Goal: Communication & Community: Participate in discussion

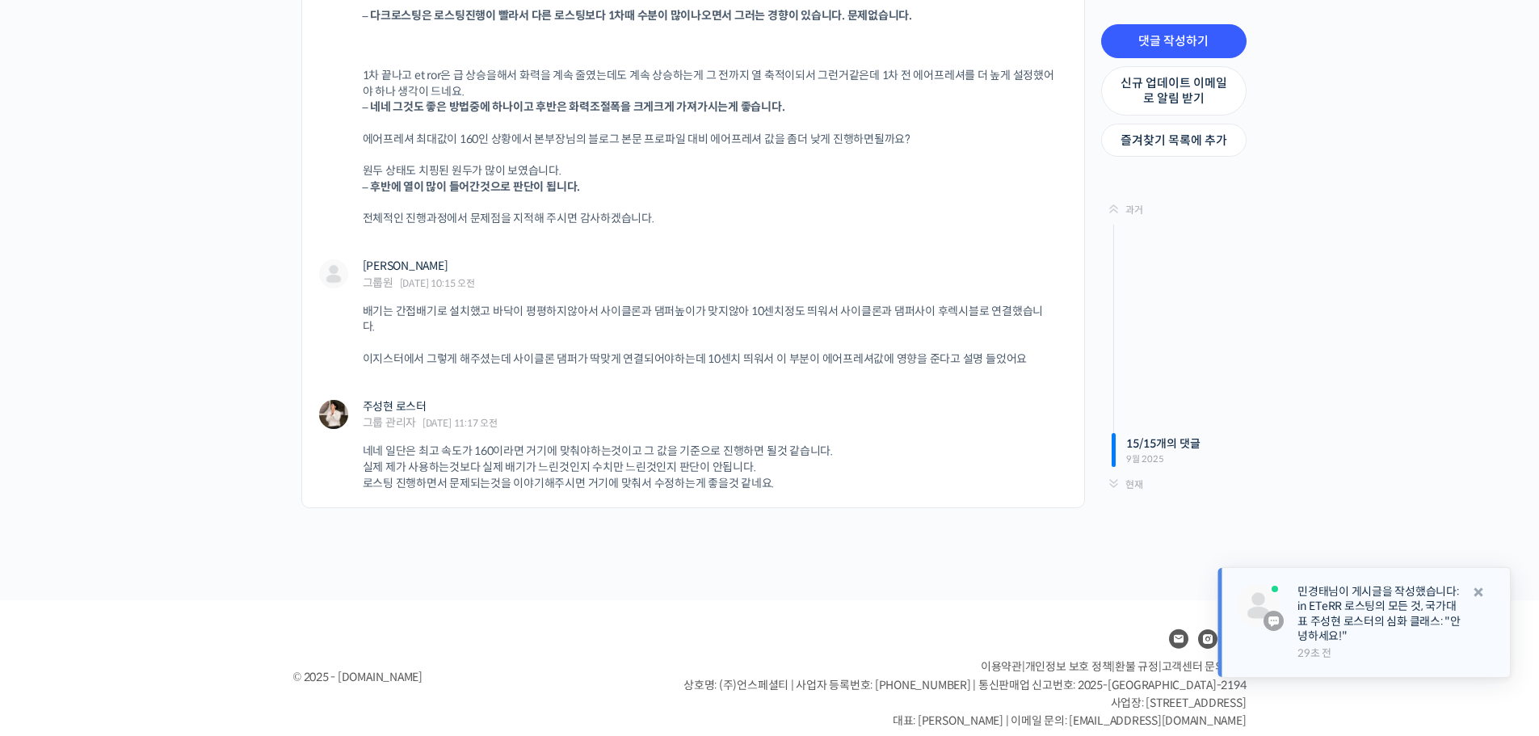
click at [1324, 608] on link "민경태님이 게시글을 작성했습니다: in ETeRR 로스팅의 모든 것, 국가대표 주성현 로스터의 심화 클래스: "안녕하세요!"" at bounding box center [1380, 613] width 164 height 59
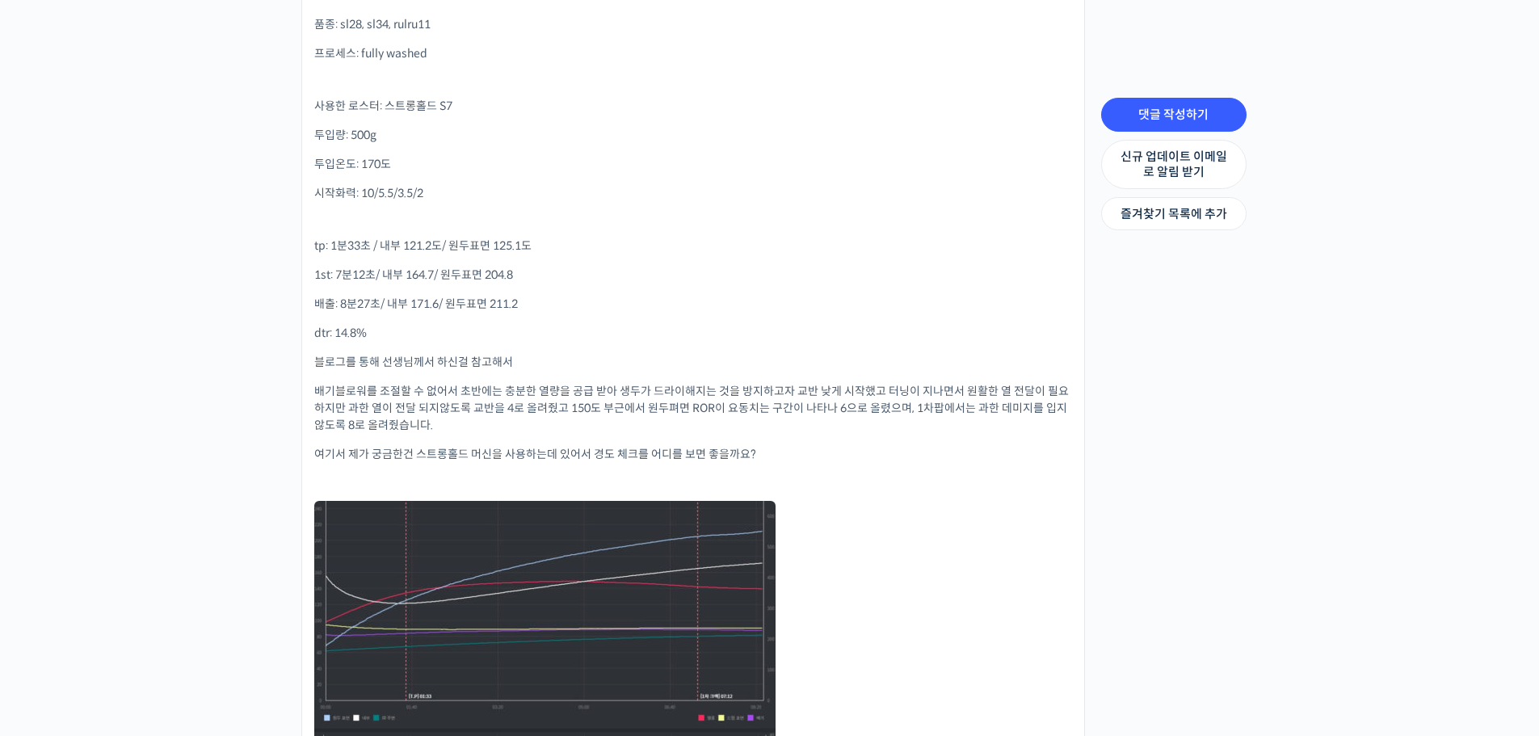
scroll to position [397, 0]
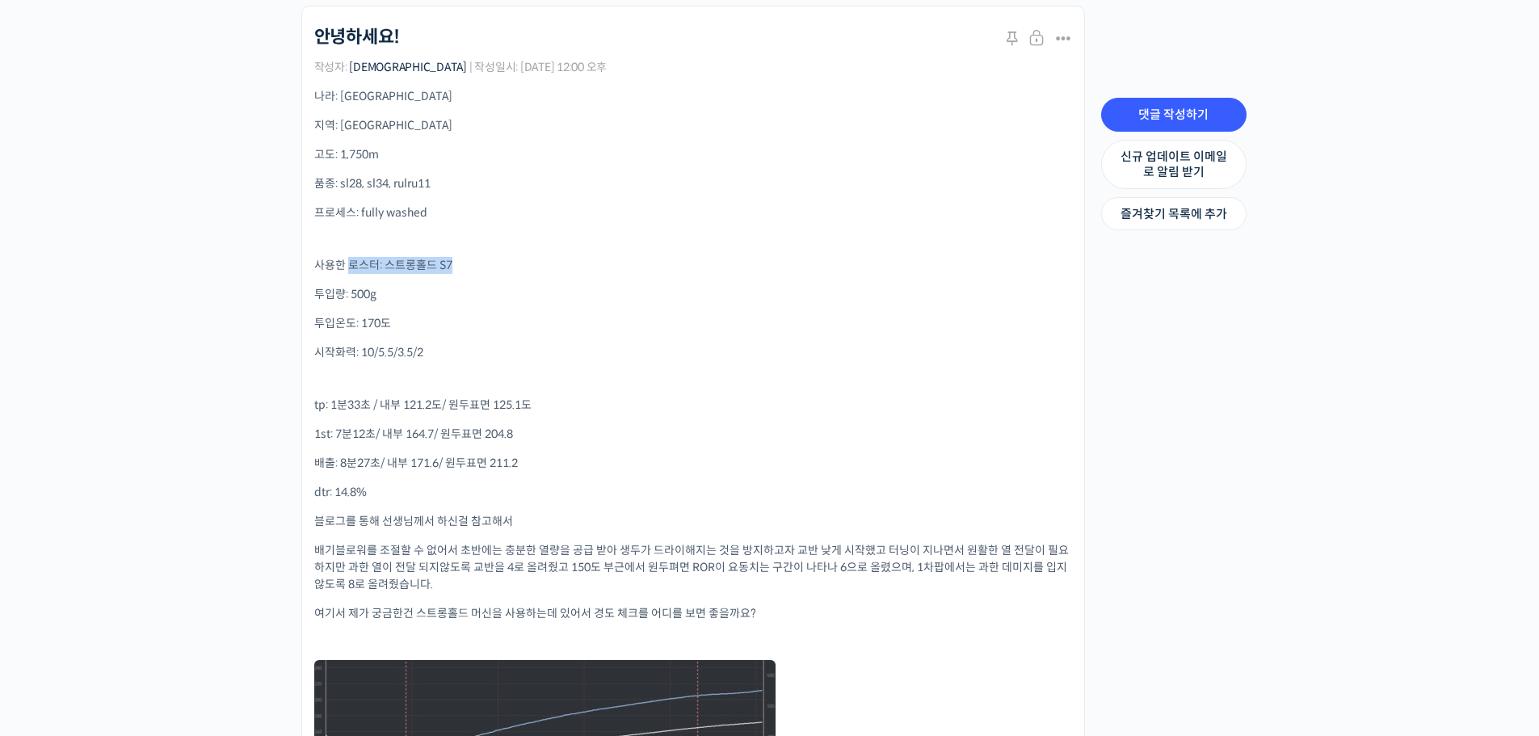
drag, startPoint x: 380, startPoint y: 262, endPoint x: 510, endPoint y: 262, distance: 130.1
click at [510, 262] on p "사용한 로스터: 스트롱홀드 S7" at bounding box center [693, 265] width 758 height 17
click at [784, 305] on div "나라: [GEOGRAPHIC_DATA] 지역: machakos 고도: 1,750m 품종: sl28, sl34, rulru11 프로세스: ful…" at bounding box center [693, 537] width 758 height 898
drag, startPoint x: 333, startPoint y: 346, endPoint x: 541, endPoint y: 358, distance: 208.8
click at [541, 358] on p "시작화력: 10/5.5/3.5/2" at bounding box center [693, 352] width 758 height 17
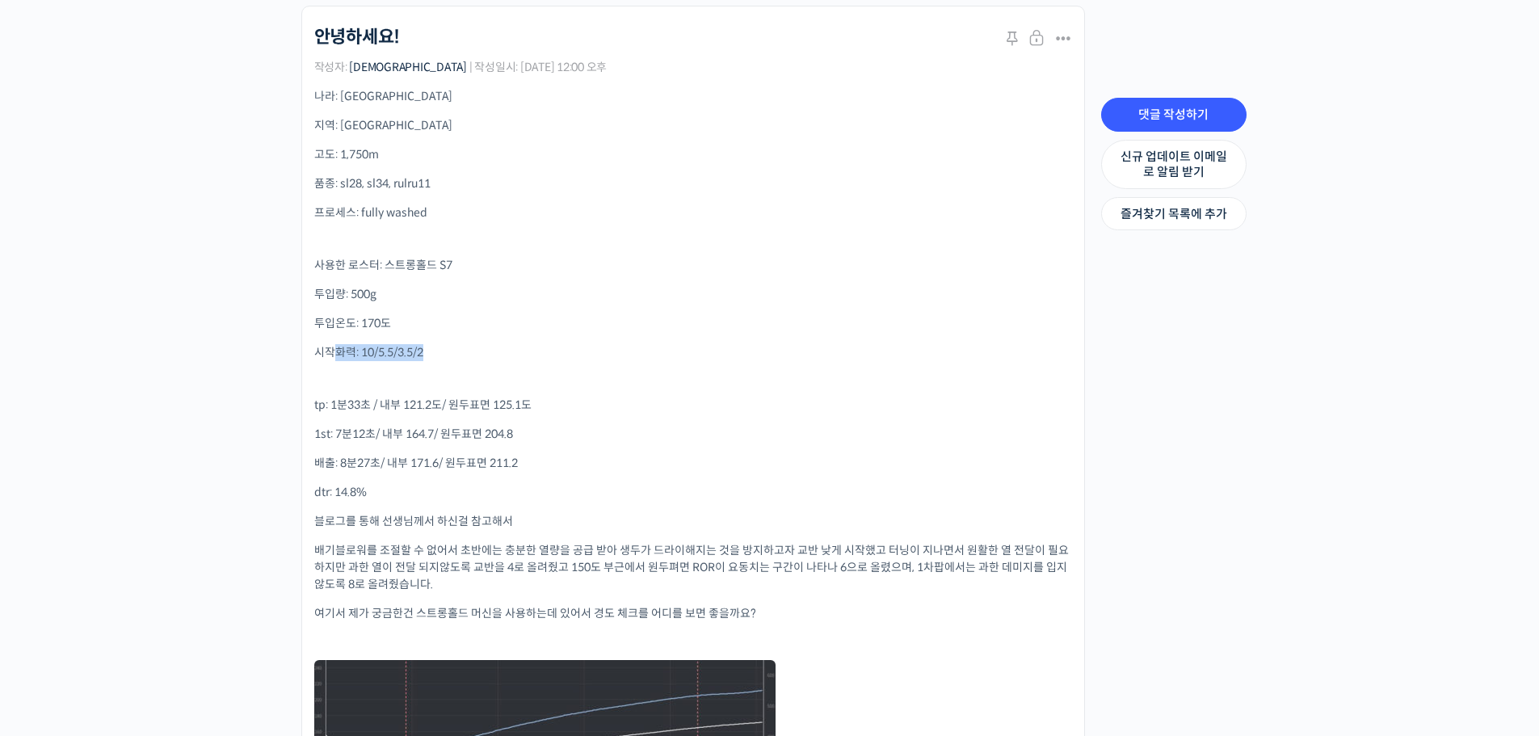
click at [866, 355] on p "시작화력: 10/5.5/3.5/2" at bounding box center [693, 352] width 758 height 17
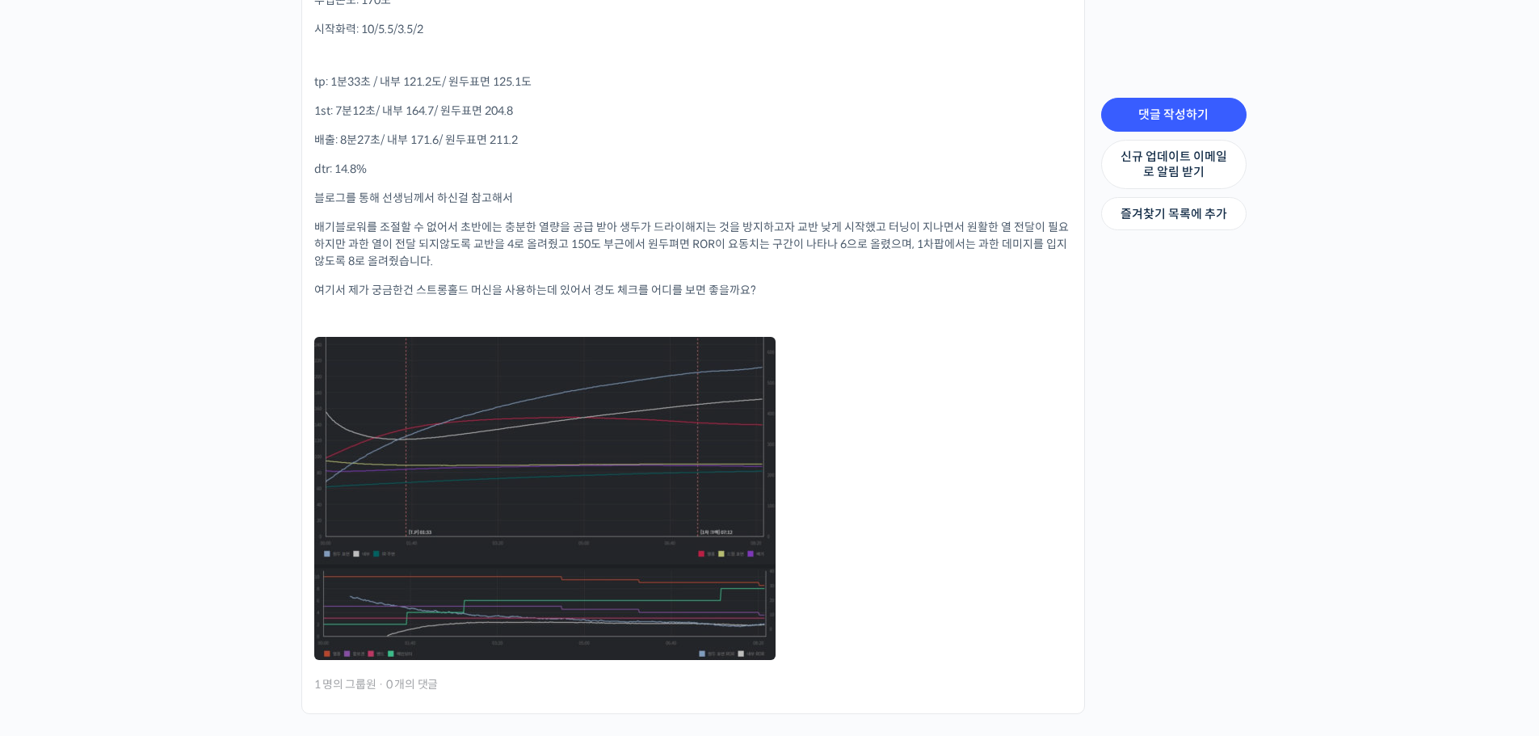
click at [509, 451] on link at bounding box center [544, 498] width 461 height 323
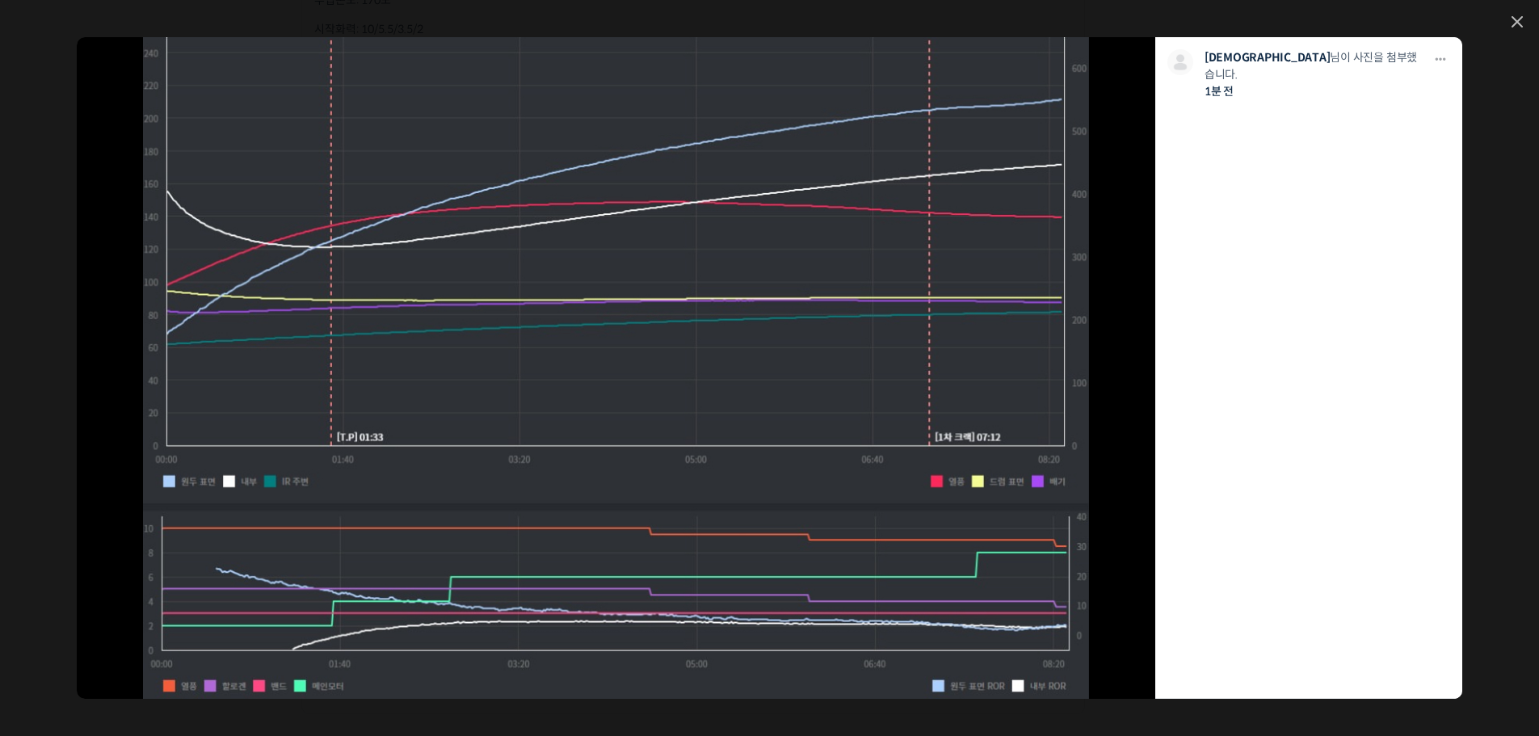
click at [1514, 11] on div "모두 공개 모든 회원 나만 보기 다운로드 다운로드 민경태 님이 사진을 첨부했습니다. 1분 전" at bounding box center [769, 368] width 1539 height 736
click at [1516, 19] on icon at bounding box center [1518, 22] width 10 height 10
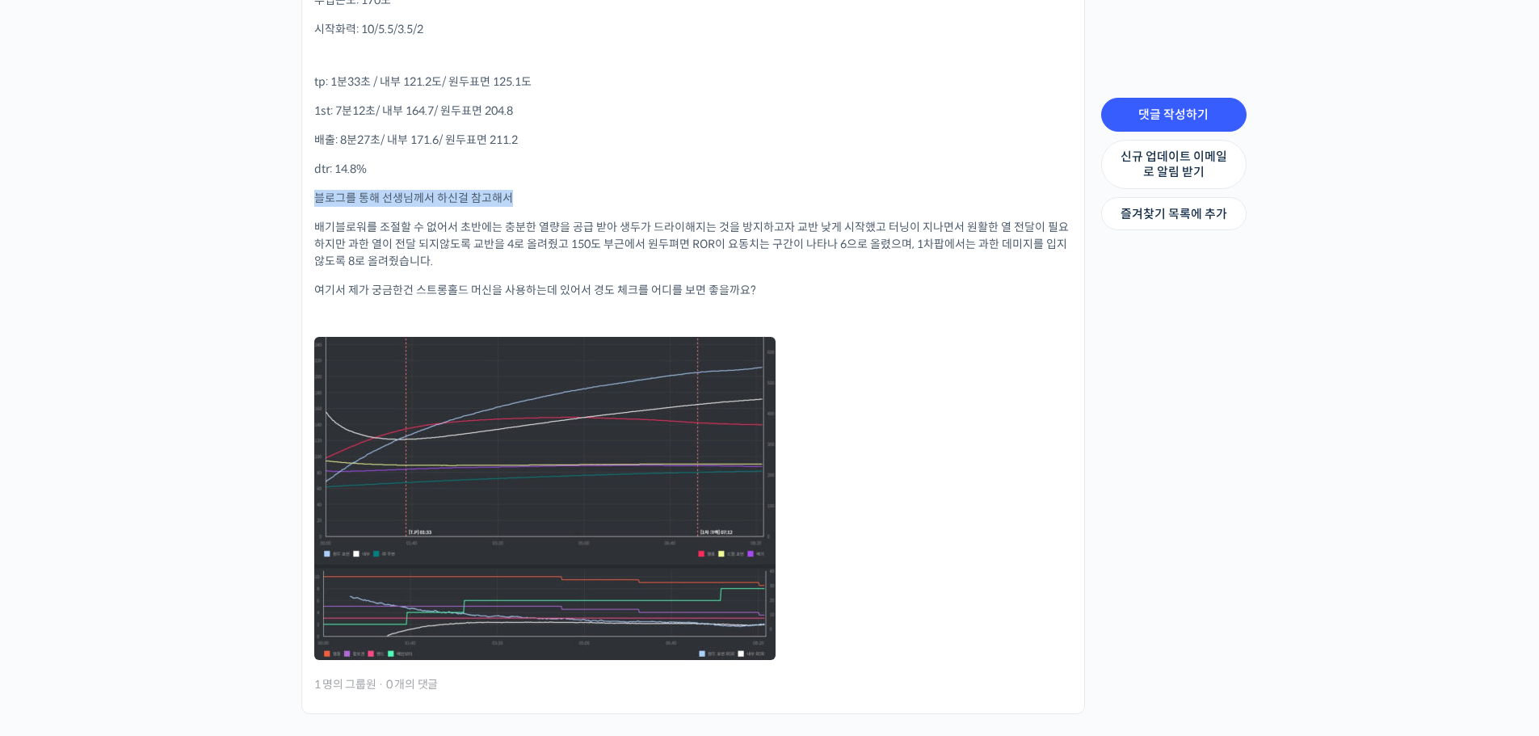
drag, startPoint x: 314, startPoint y: 186, endPoint x: 664, endPoint y: 188, distance: 350.7
click at [664, 188] on div "나라: kenya 지역: machakos 고도: 1,750m 품종: sl28, sl34, rulru11 프로세스: fully washed 사용…" at bounding box center [693, 214] width 758 height 898
click at [683, 191] on p "블로그를 통해 선생님께서 하신걸 참고해서" at bounding box center [693, 198] width 758 height 17
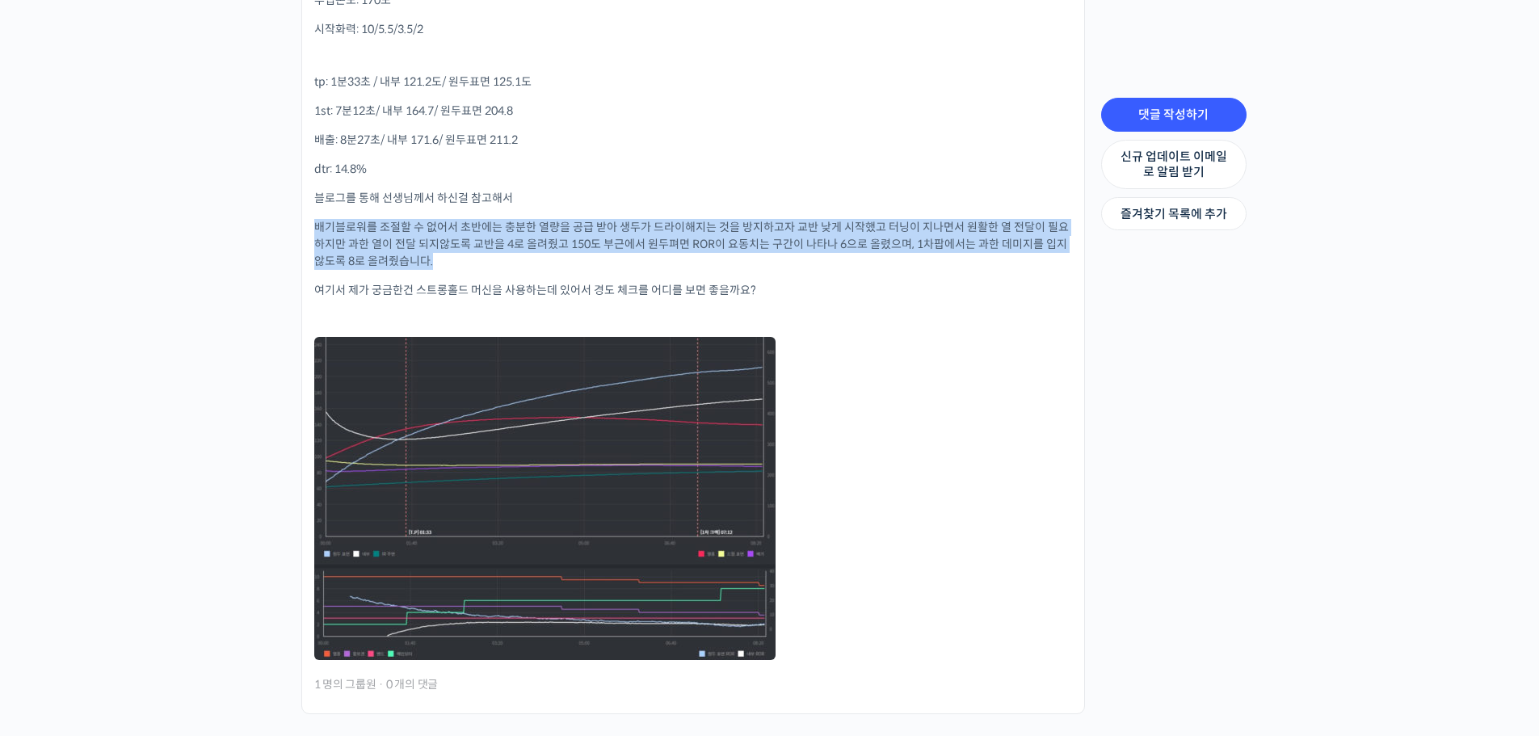
drag, startPoint x: 308, startPoint y: 225, endPoint x: 973, endPoint y: 263, distance: 666.1
click at [1065, 267] on li "ETeRR 로스팅의 모든 것, 국가대표 주성현 로스터의 심화 클래스 안녕하세요! Stick 닫기 수정하기 닫기 Stick Merge 스팸 처리…" at bounding box center [693, 198] width 784 height 1032
click at [871, 263] on p "배기블로워를 조절할 수 없어서 초반에는 충분한 열량을 공급 받아 생두가 드라이해지는 것을 방지하고자 교반 낮게 시작했고 터닝이 지나면서 원활한…" at bounding box center [693, 244] width 758 height 51
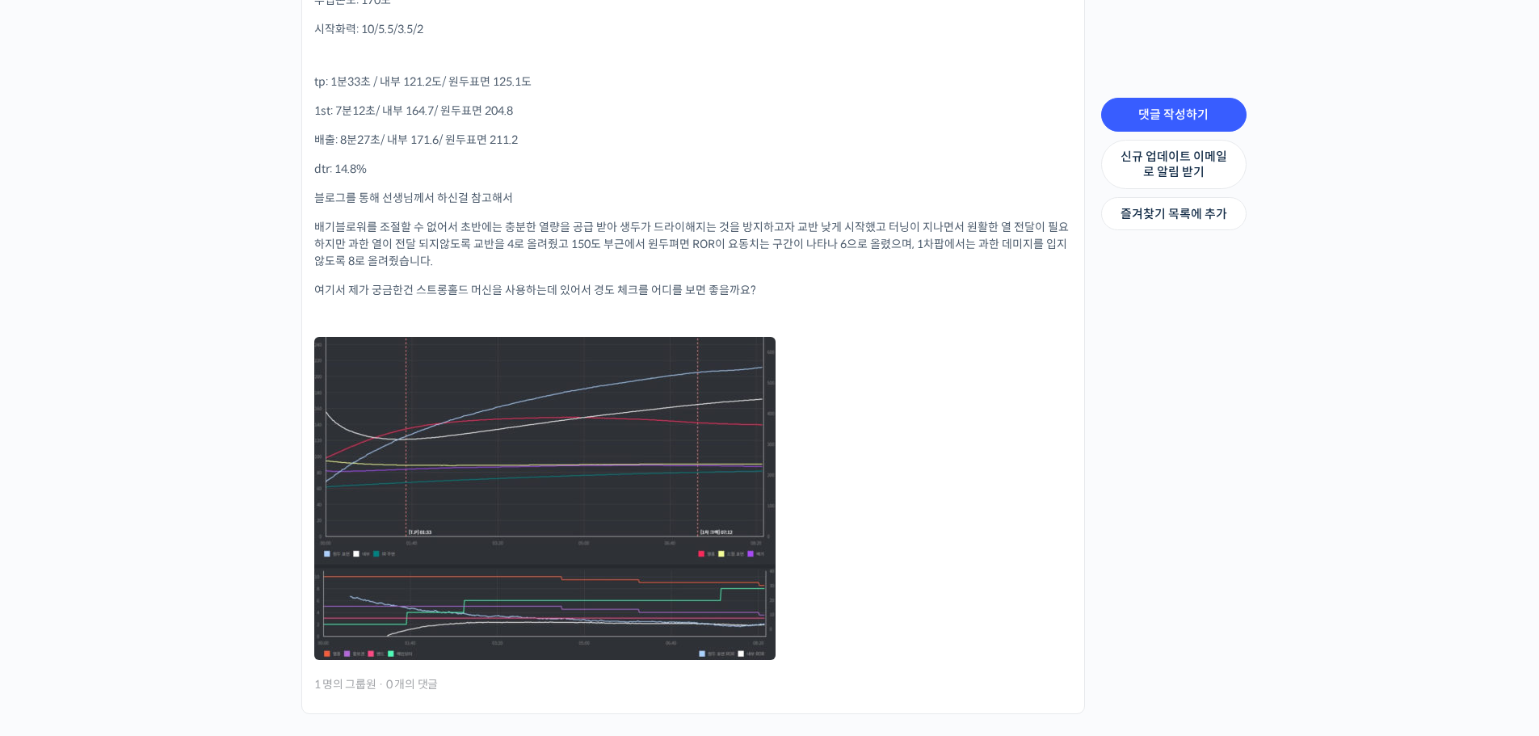
click at [590, 283] on p "여기서 제가 궁금한건 스트롱홀드 머신을 사용하는데 있어서 경도 체크를 어디를 보면 좋을까요?" at bounding box center [693, 290] width 758 height 17
drag, startPoint x: 299, startPoint y: 291, endPoint x: 839, endPoint y: 300, distance: 539.9
click at [839, 300] on div "ETeRR 로스팅의 모든 것, 국가대표 주성현 로스터의 심화 클래스 안녕하세요! Stick 닫기 수정하기 닫기 Stick Merge 스팸 처리…" at bounding box center [689, 231] width 808 height 1098
click at [857, 297] on p "여기서 제가 궁금한건 스트롱홀드 머신을 사용하는데 있어서 경도 체크를 어디를 보면 좋을까요?" at bounding box center [693, 290] width 758 height 17
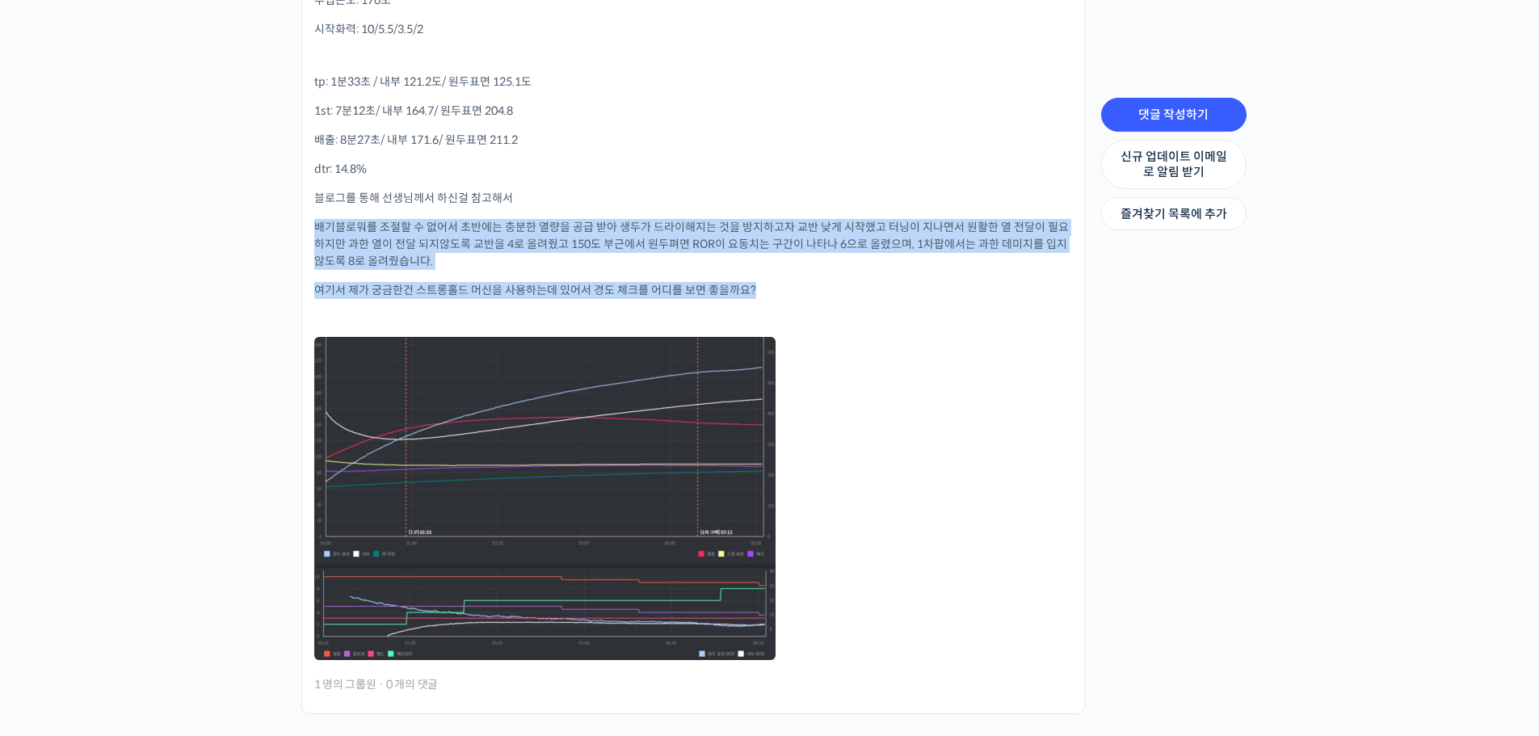
drag, startPoint x: 759, startPoint y: 292, endPoint x: 300, endPoint y: 221, distance: 464.3
click at [300, 221] on div "ETeRR 로스팅의 모든 것, 국가대표 주성현 로스터의 심화 클래스 안녕하세요! Stick 닫기 수정하기 닫기 Stick Merge 스팸 처리…" at bounding box center [689, 231] width 808 height 1098
click at [356, 263] on p "배기블로워를 조절할 수 없어서 초반에는 충분한 열량을 공급 받아 생두가 드라이해지는 것을 방지하고자 교반 낮게 시작했고 터닝이 지나면서 원활한…" at bounding box center [693, 244] width 758 height 51
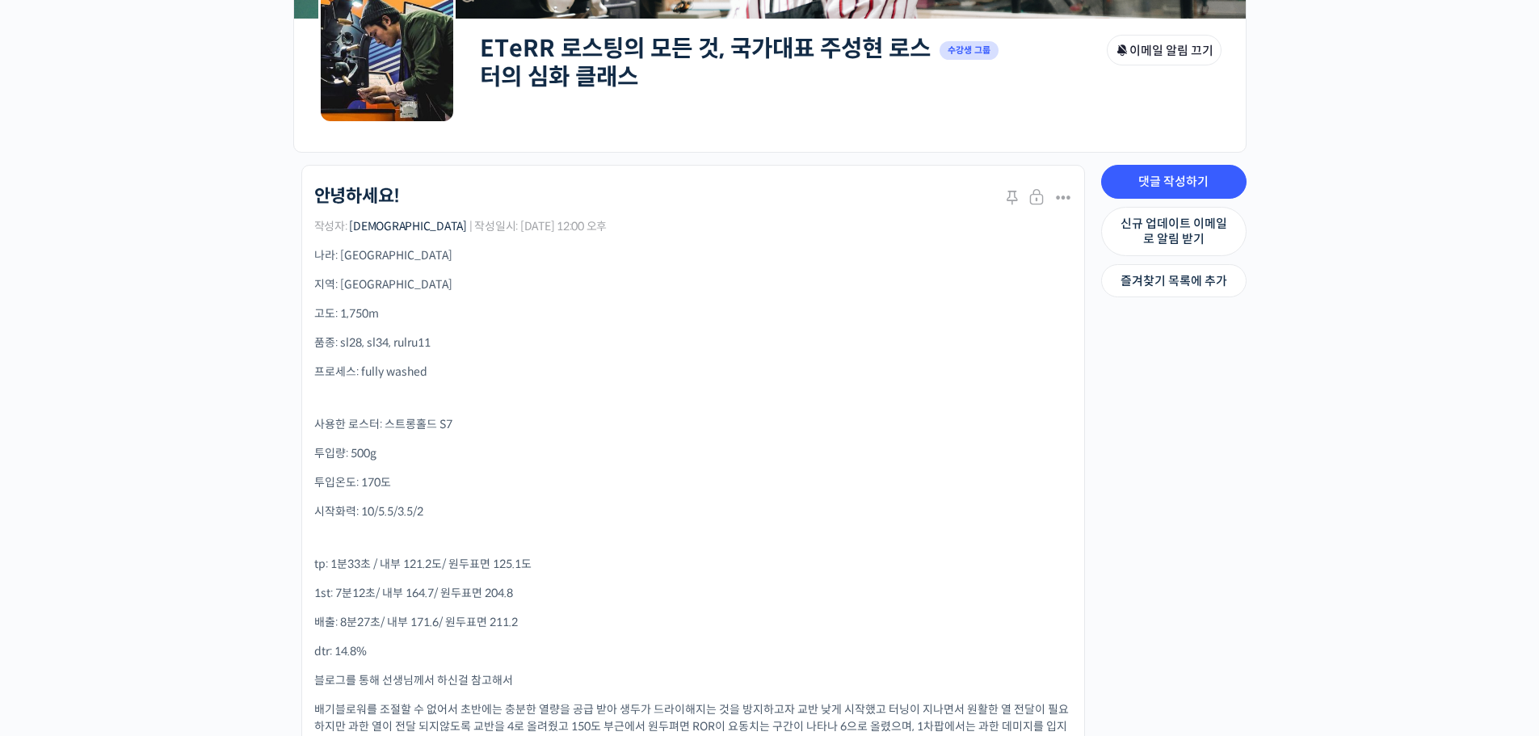
scroll to position [235, 0]
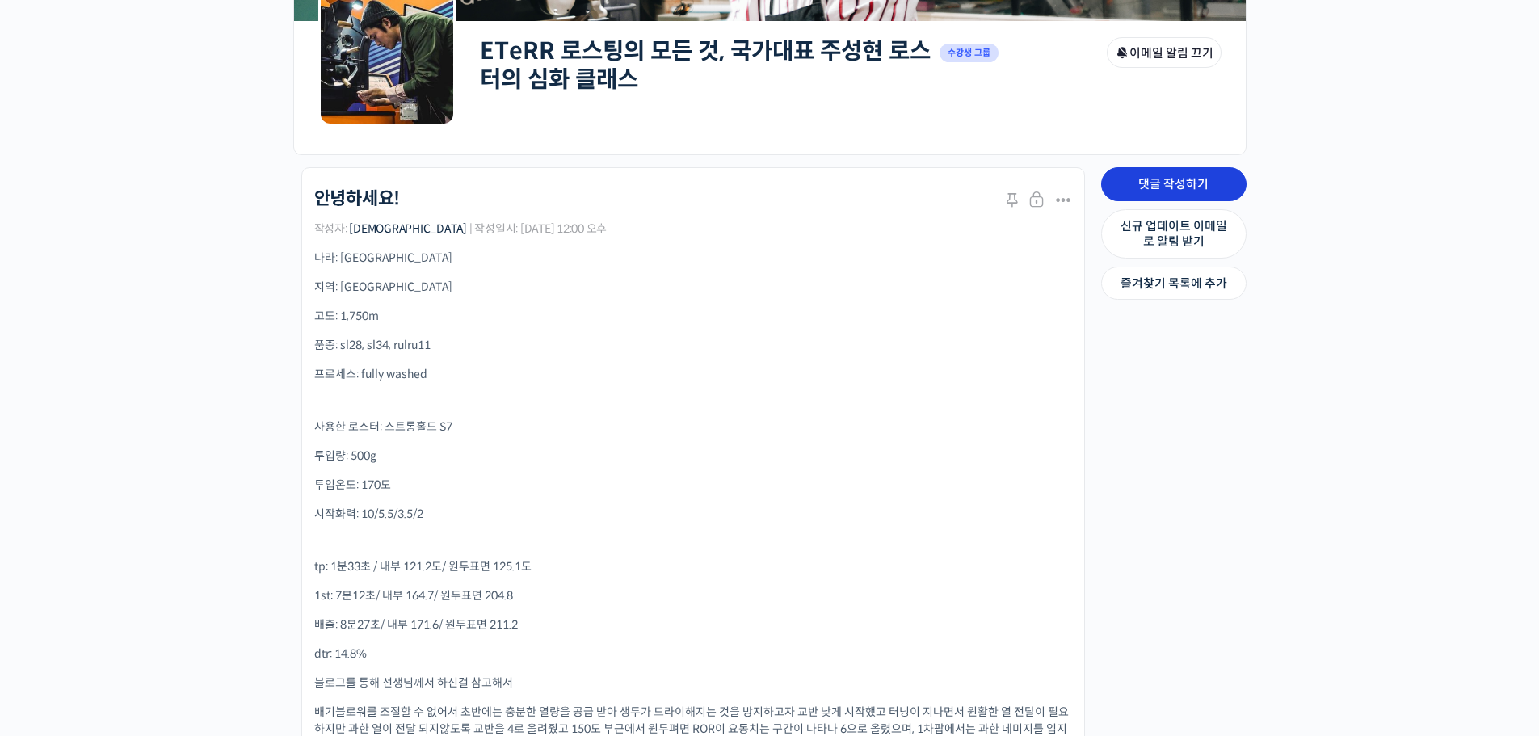
click at [1128, 194] on link "댓글 작성하기" at bounding box center [1173, 184] width 145 height 34
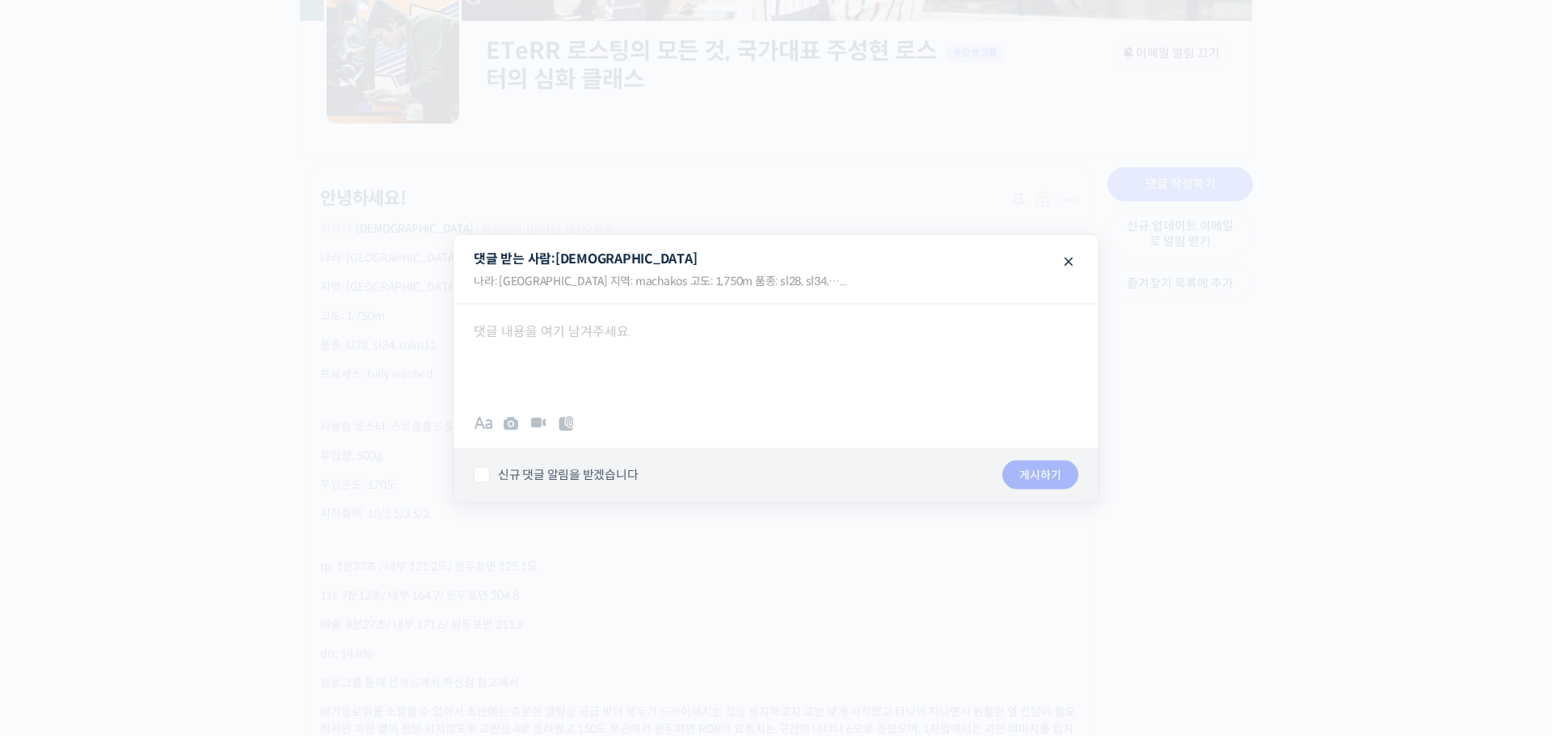
click at [651, 331] on div at bounding box center [775, 352] width 645 height 97
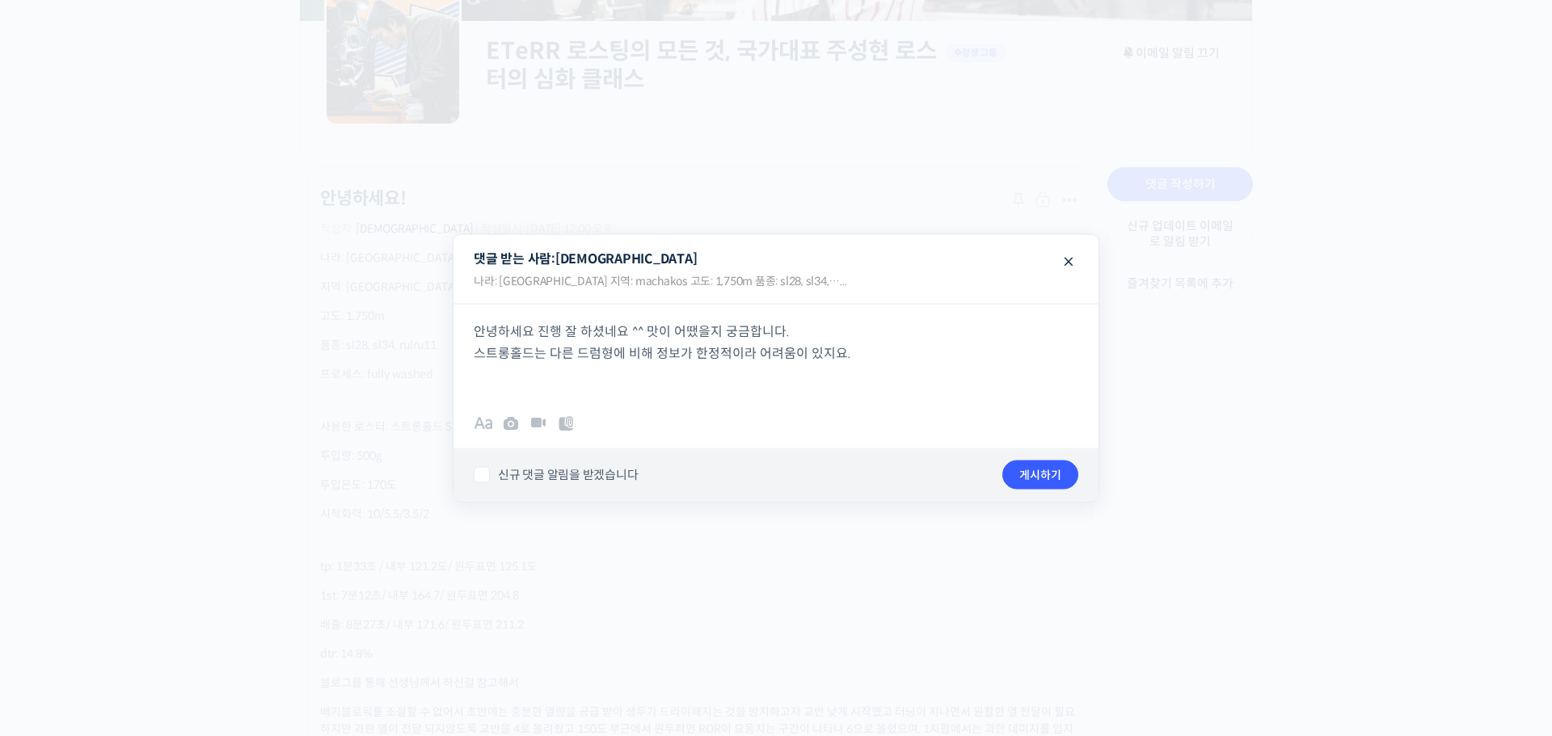
click at [512, 381] on p "안녕하세요 진행 잘 하셨네요 ^^ 맛이 어땠을지 궁금합니다. 스트롱홀드는 다른 드럼형에 비해 정보가 한정적이라 어려움이 있지요." at bounding box center [776, 353] width 604 height 65
click at [115, 513] on div at bounding box center [776, 368] width 1552 height 736
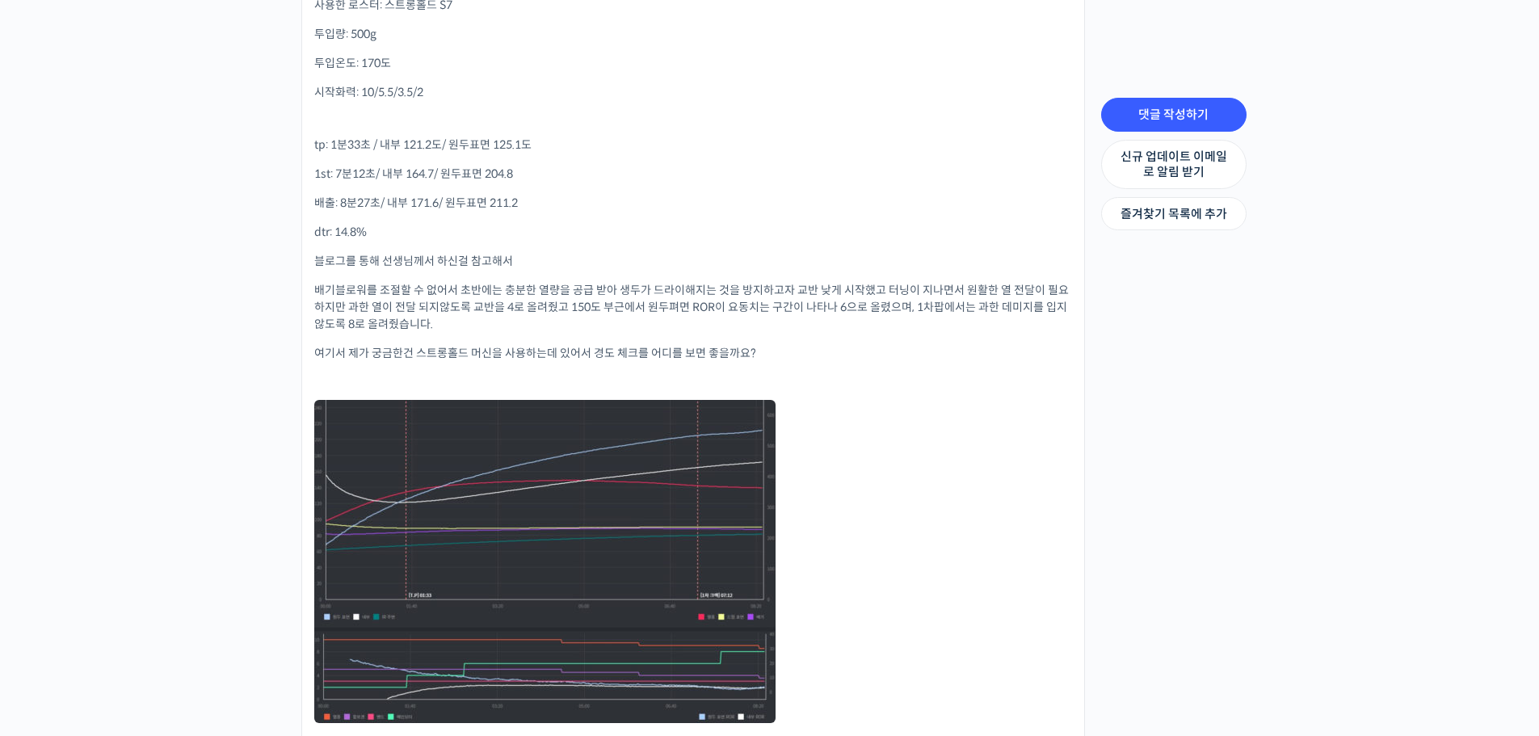
scroll to position [882, 0]
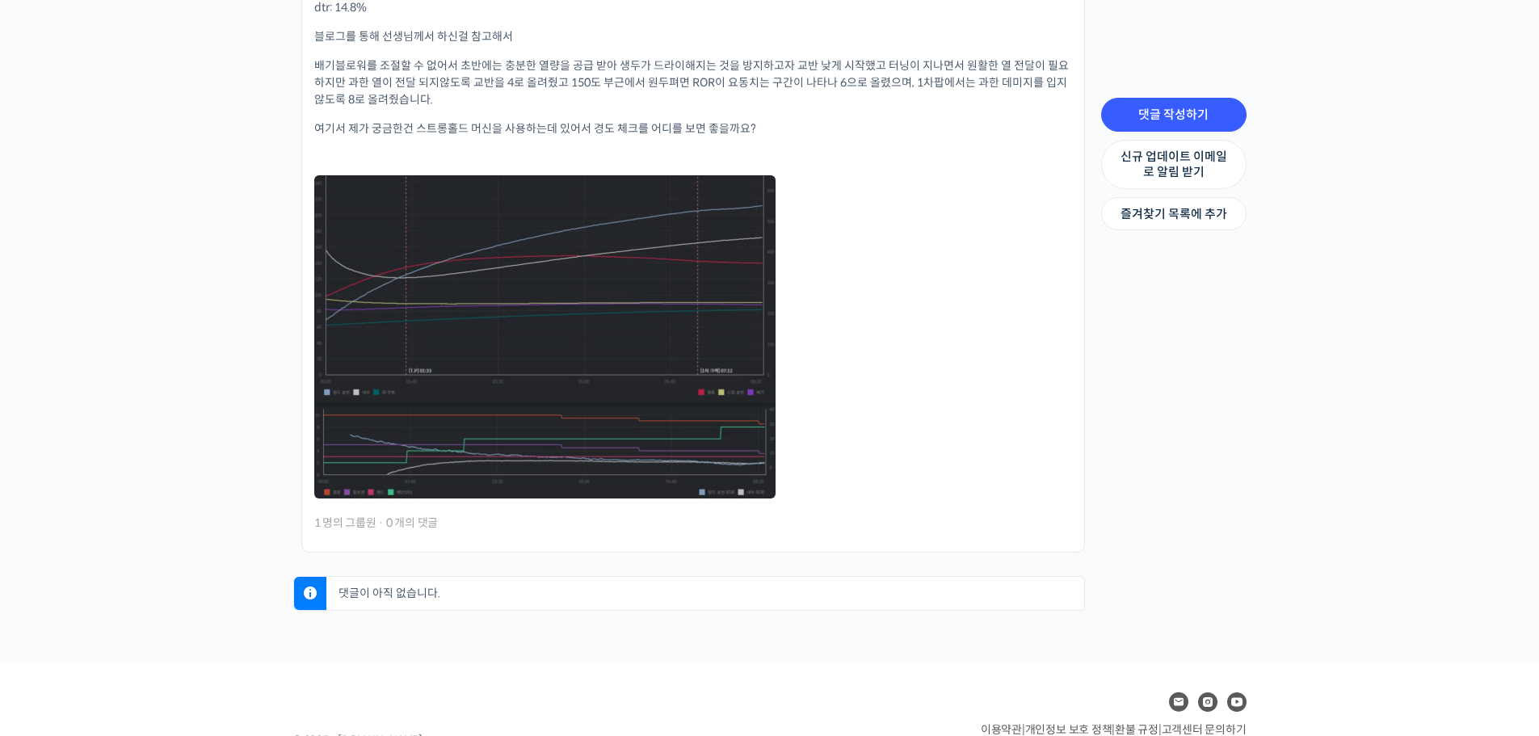
click at [443, 483] on link at bounding box center [544, 336] width 461 height 323
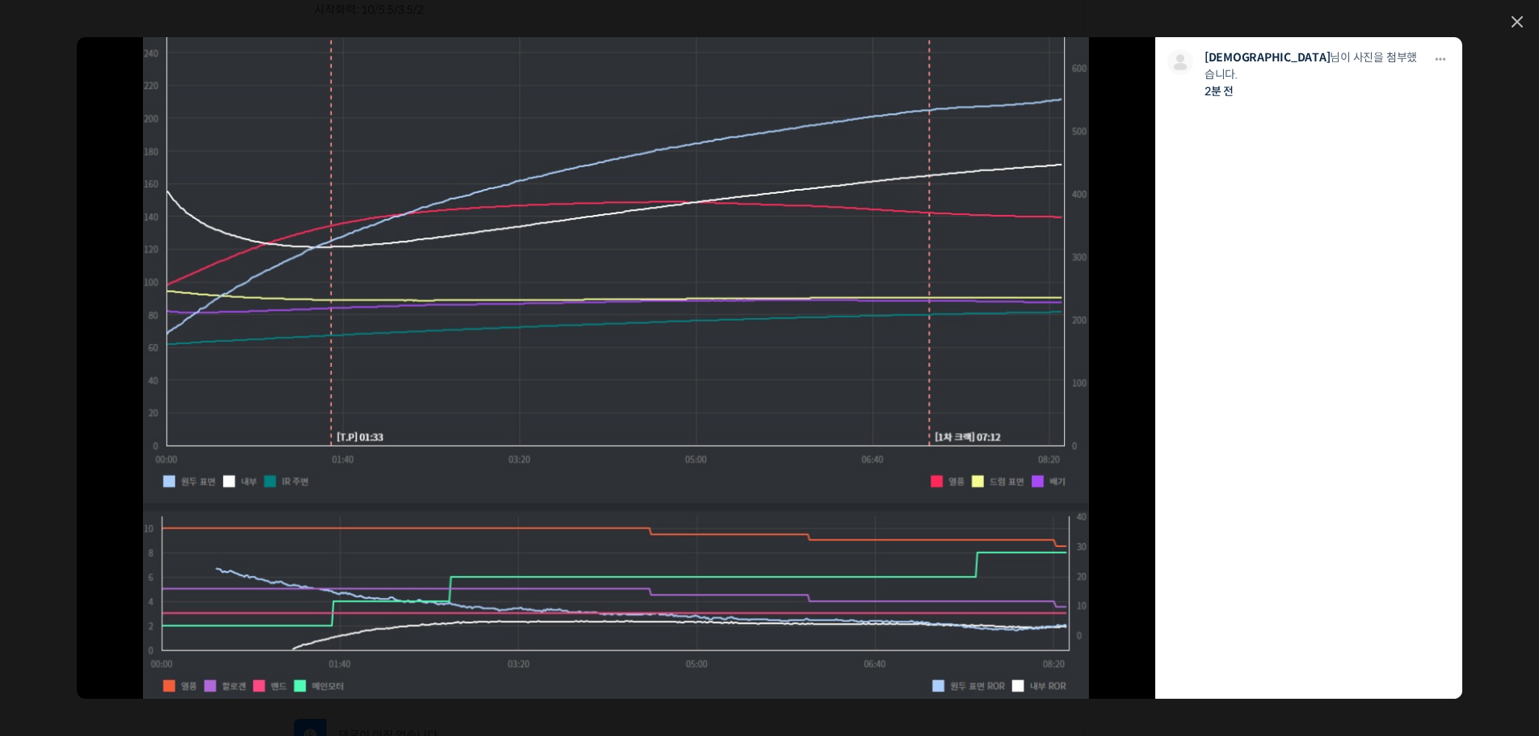
scroll to position [720, 0]
click at [1511, 17] on div "모두 공개 모든 회원 나만 보기 다운로드 다운로드 민경태 님이 사진을 첨부했습니다. 2분 전" at bounding box center [769, 368] width 1539 height 736
click at [1517, 21] on icon at bounding box center [1518, 22] width 10 height 10
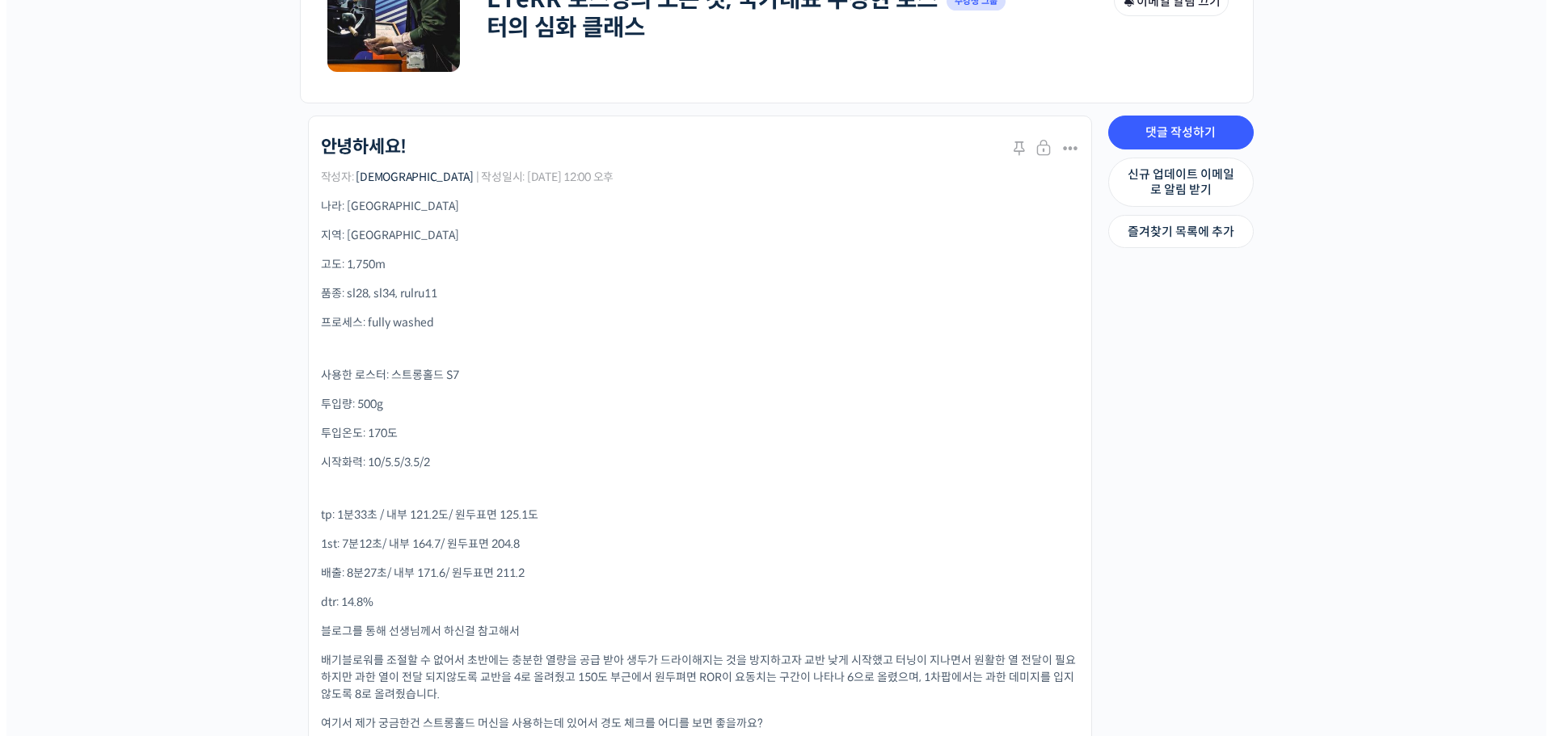
scroll to position [235, 0]
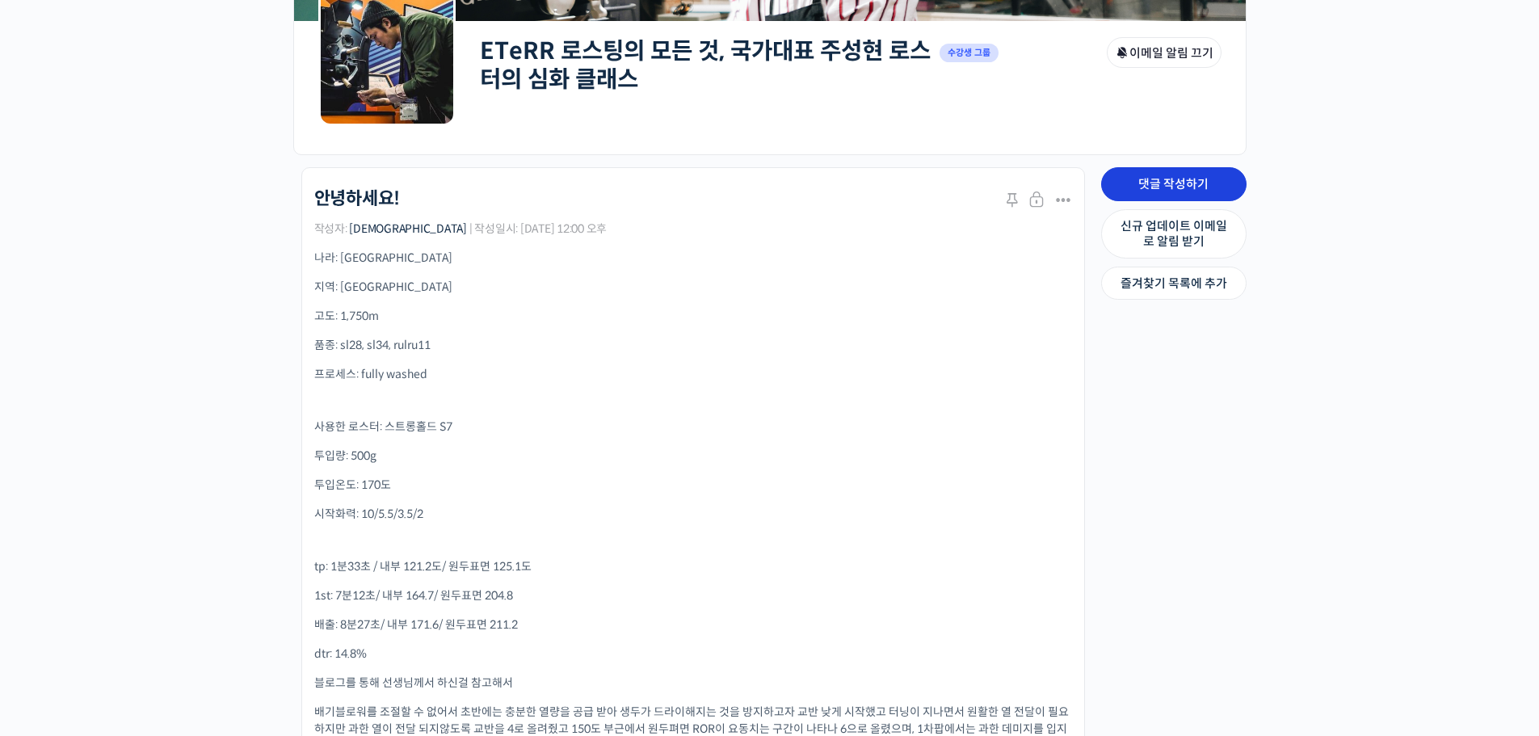
click at [1177, 192] on link "댓글 작성하기" at bounding box center [1173, 184] width 145 height 34
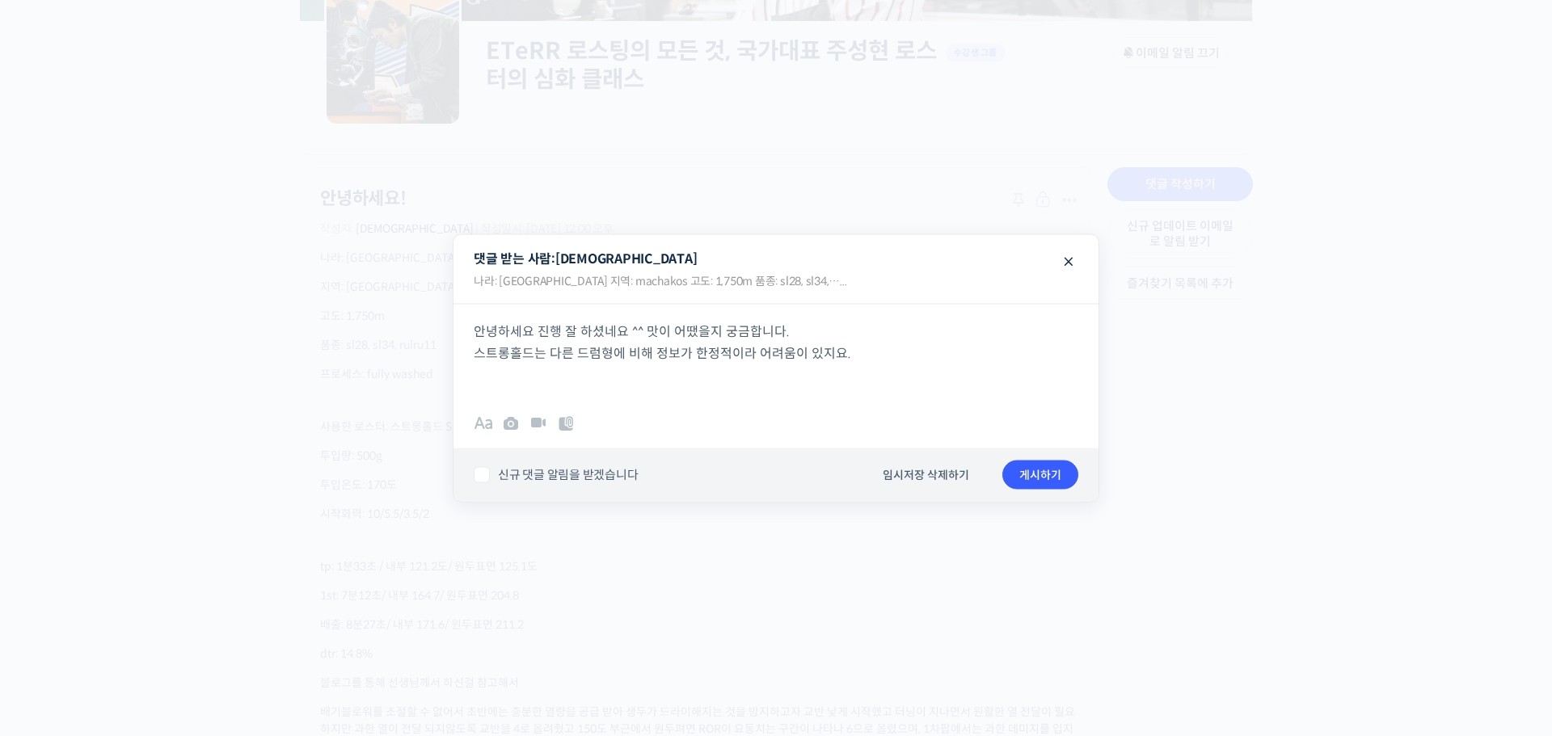
click at [884, 360] on p "안녕하세요 진행 잘 하셨네요 ^^ 맛이 어땠을지 궁금합니다. 스트롱홀드는 다른 드럼형에 비해 정보가 한정적이라 어려움이 있지요." at bounding box center [776, 353] width 604 height 65
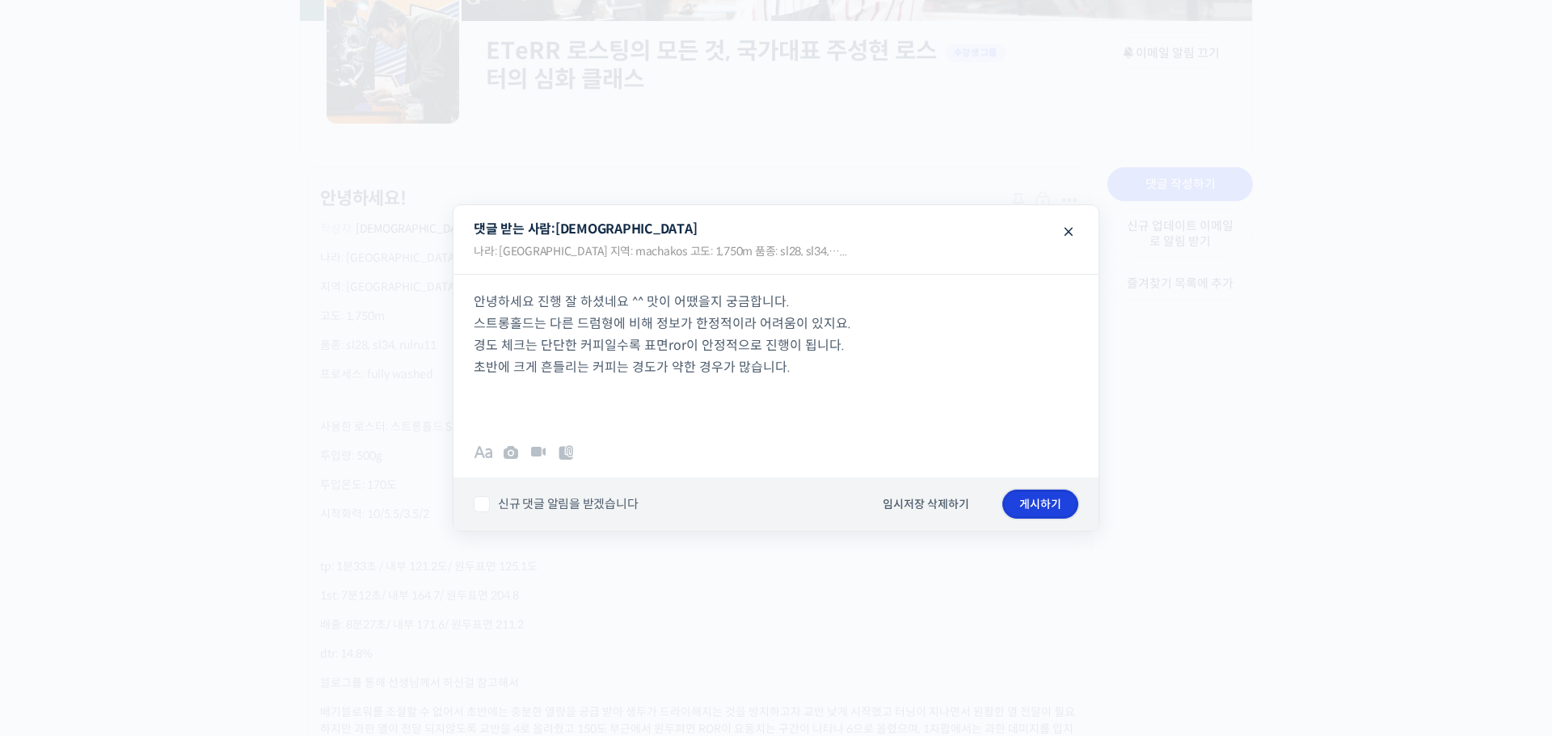
click at [1038, 514] on button "게시하기" at bounding box center [1040, 504] width 76 height 29
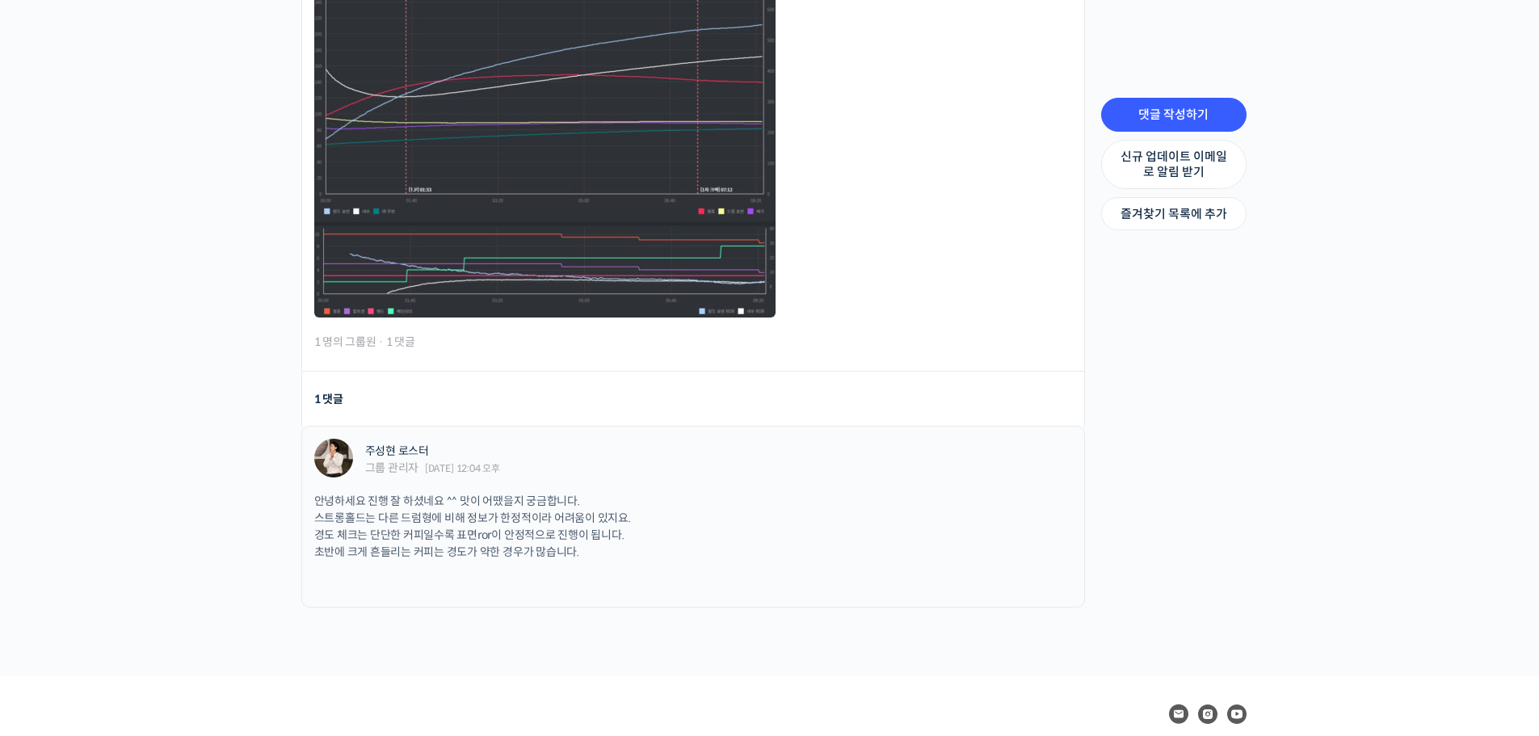
scroll to position [1122, 0]
